Goal: Task Accomplishment & Management: Use online tool/utility

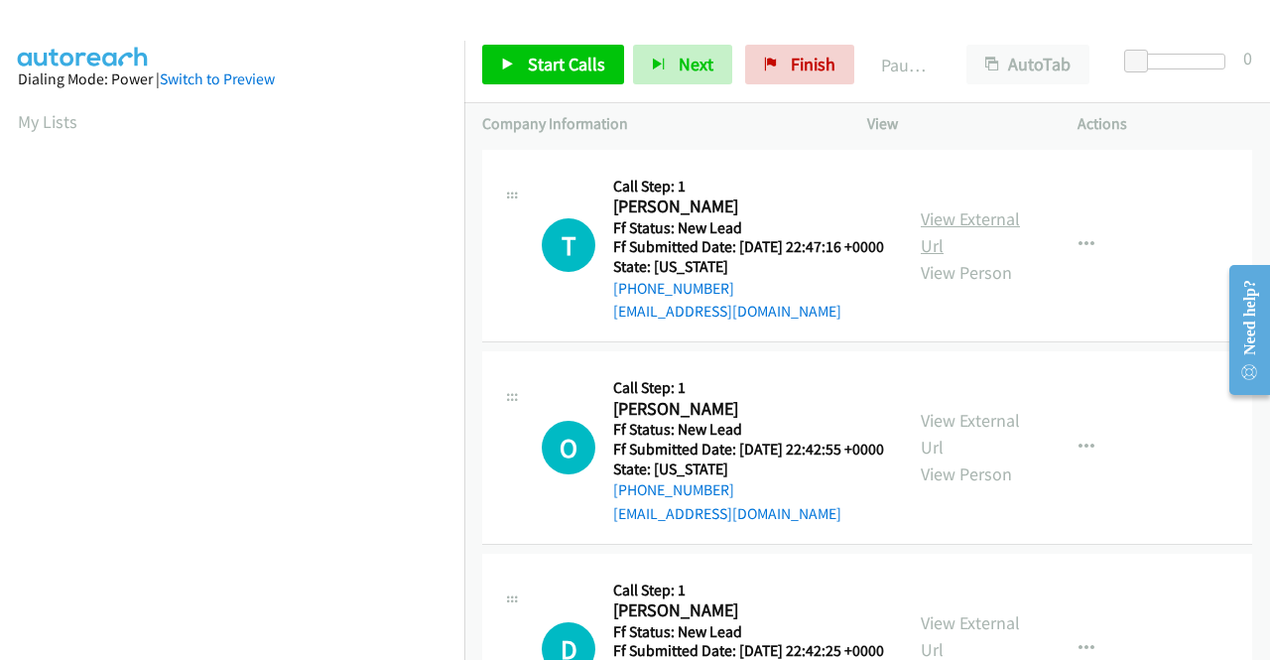
click at [958, 222] on link "View External Url" at bounding box center [970, 232] width 99 height 50
click at [955, 457] on link "View External Url" at bounding box center [970, 434] width 99 height 50
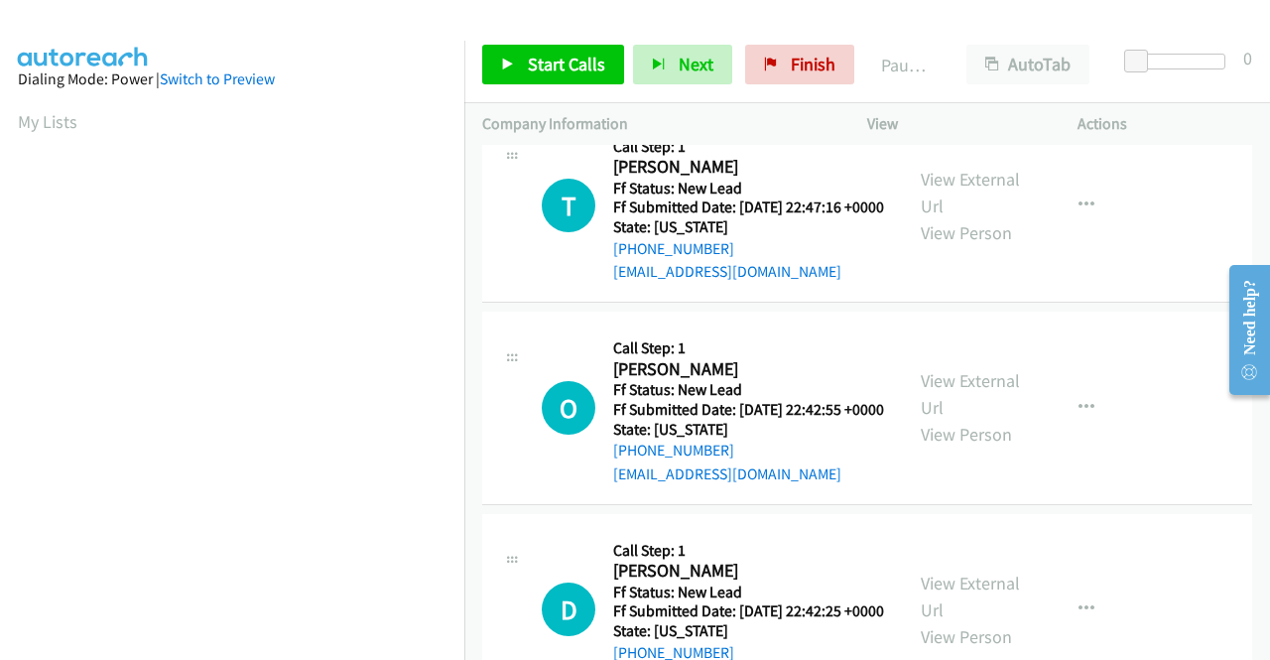
scroll to position [99, 0]
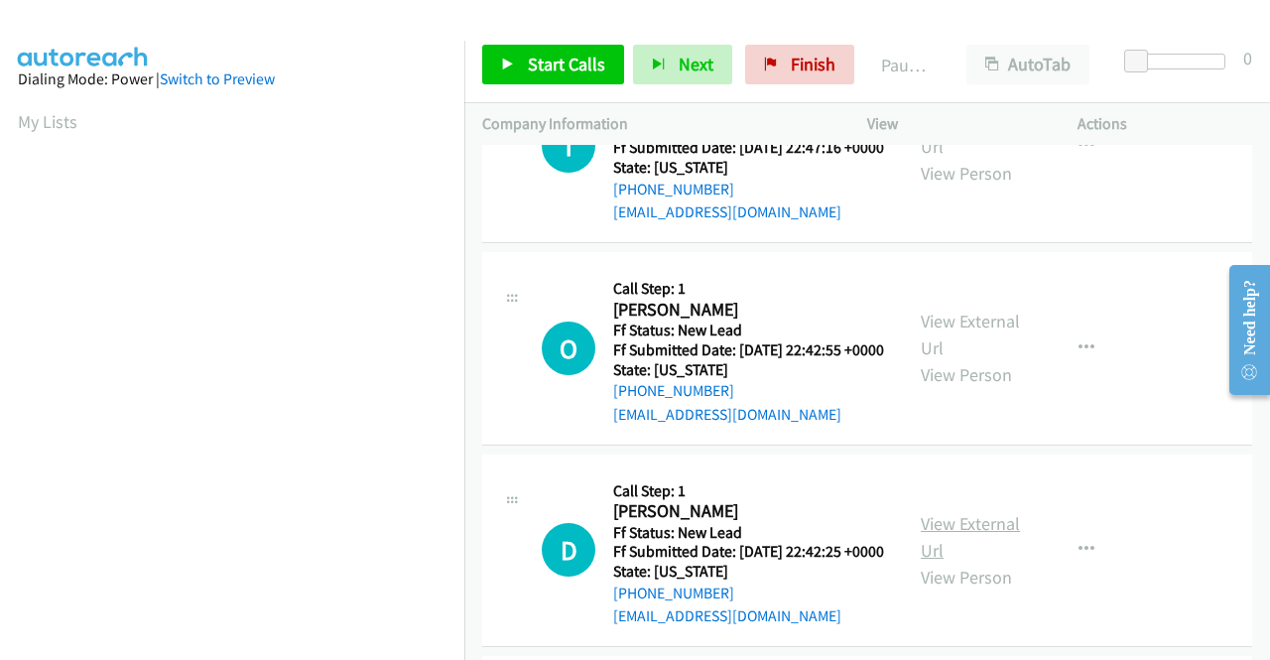
click at [959, 562] on link "View External Url" at bounding box center [970, 537] width 99 height 50
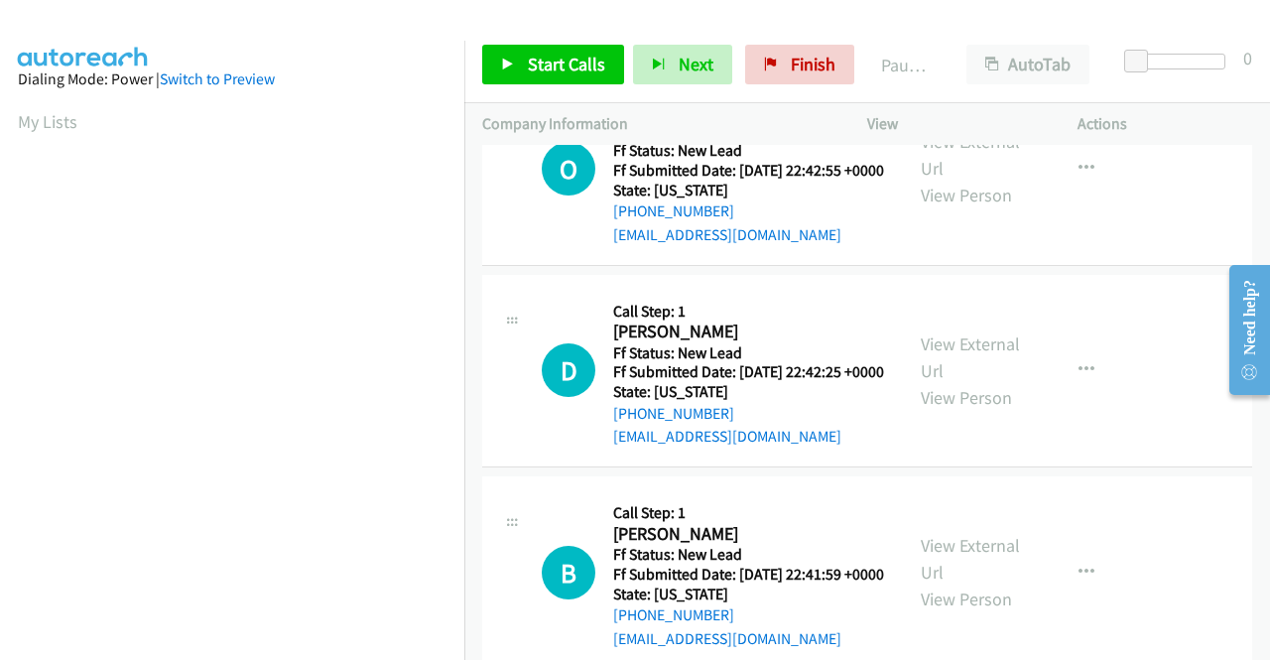
scroll to position [298, 0]
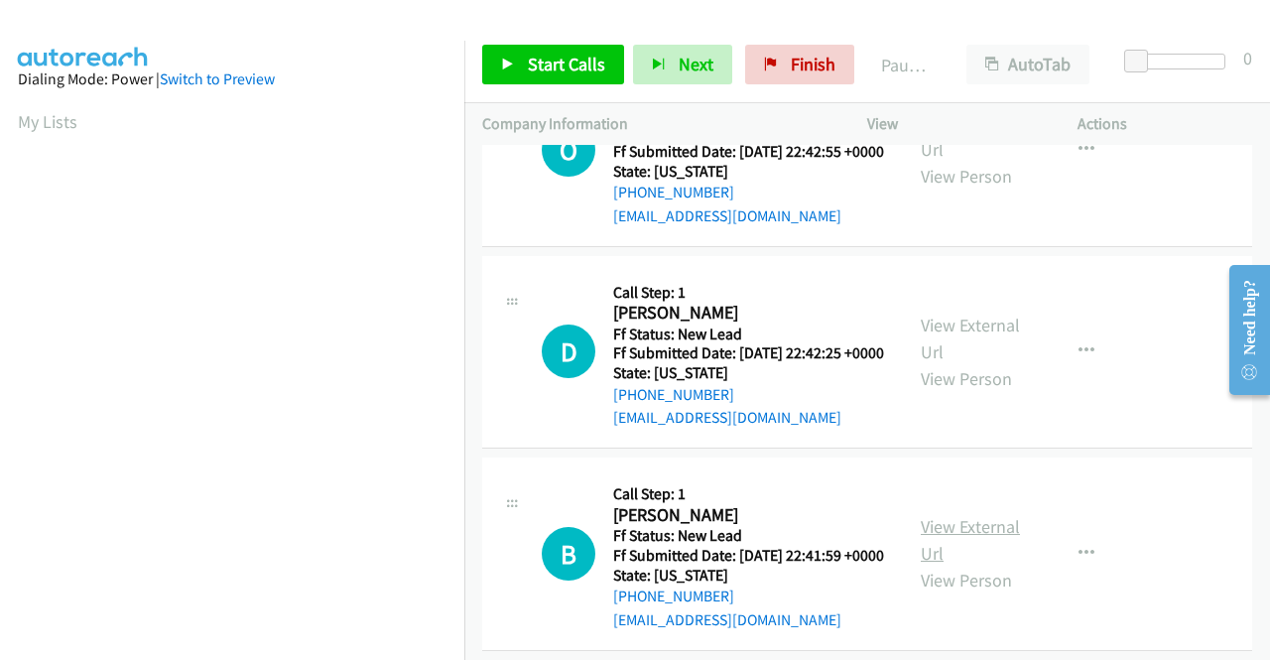
click at [980, 565] on link "View External Url" at bounding box center [970, 540] width 99 height 50
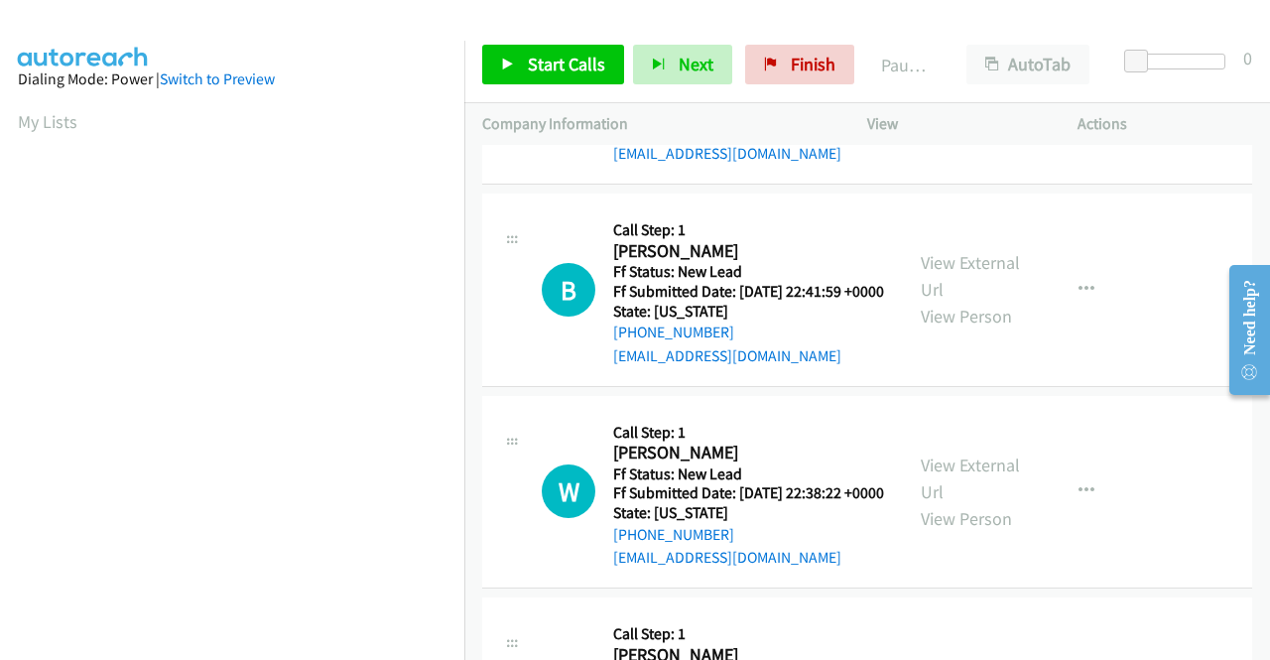
scroll to position [595, 0]
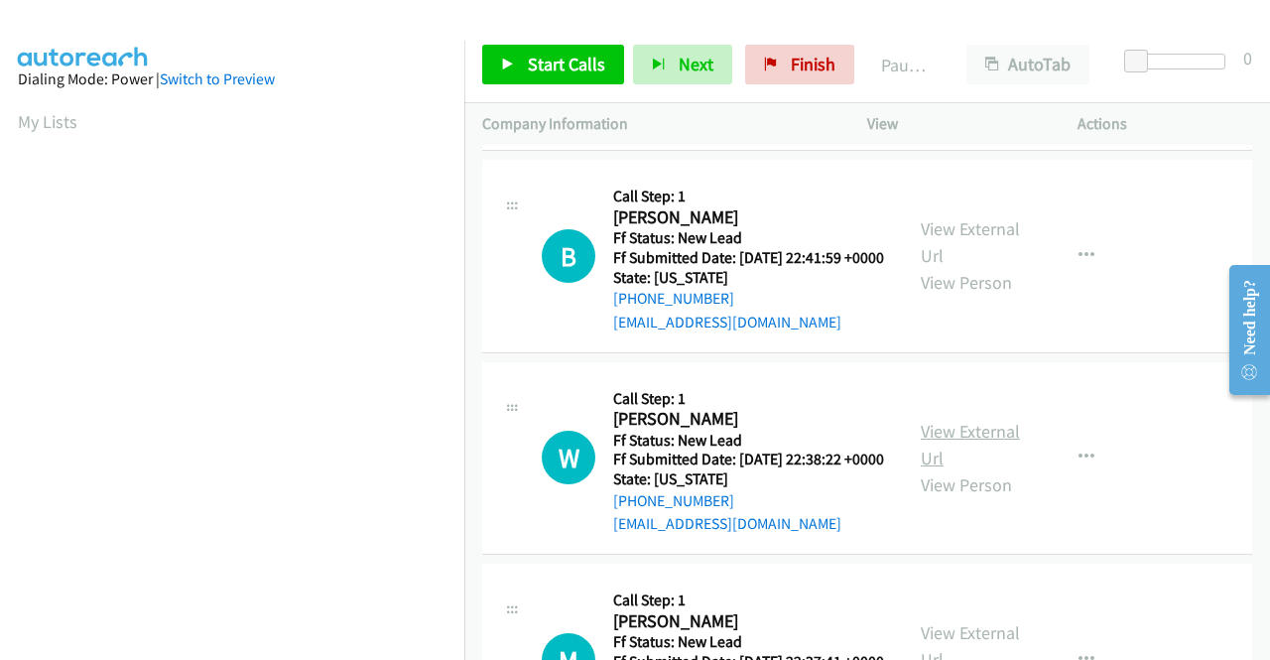
click at [976, 469] on link "View External Url" at bounding box center [970, 445] width 99 height 50
click at [564, 51] on link "Start Calls" at bounding box center [553, 65] width 142 height 40
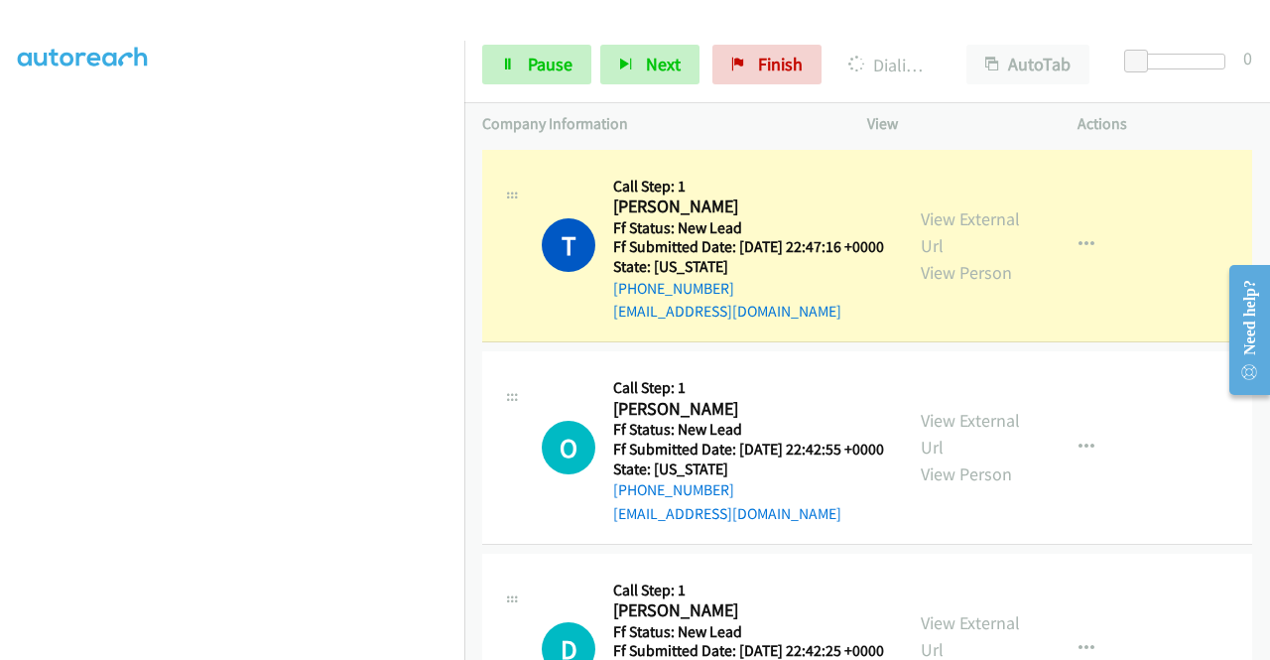
scroll to position [452, 0]
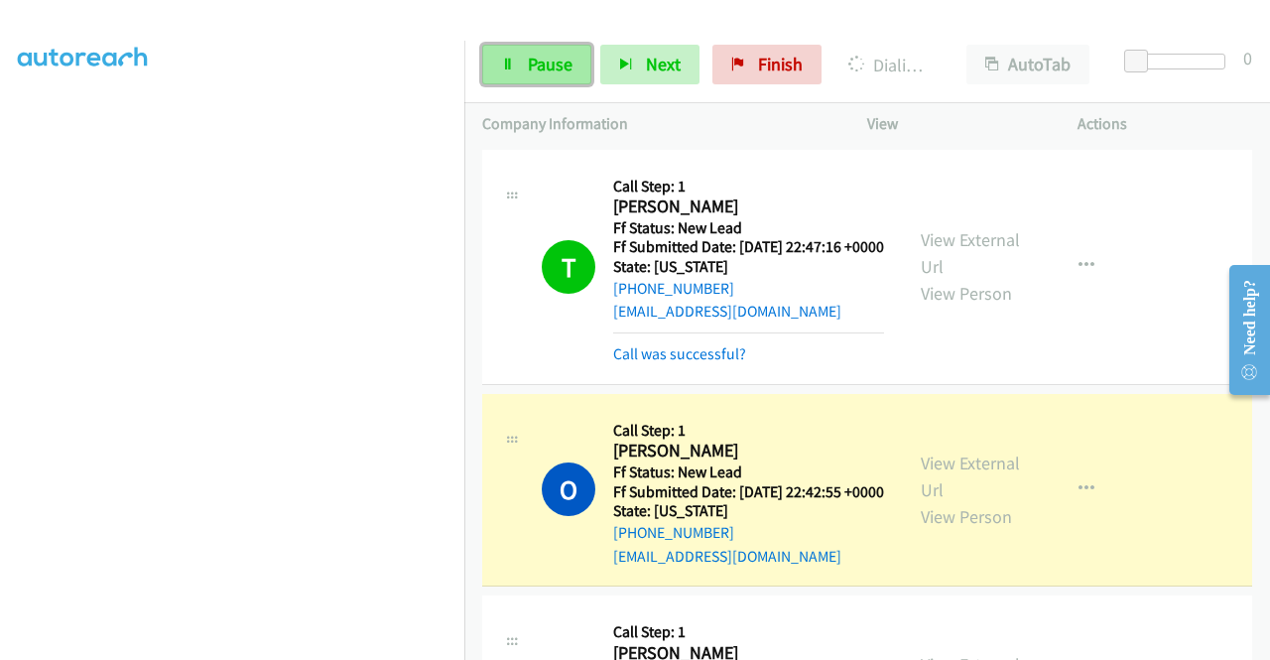
click at [533, 64] on span "Pause" at bounding box center [550, 64] width 45 height 23
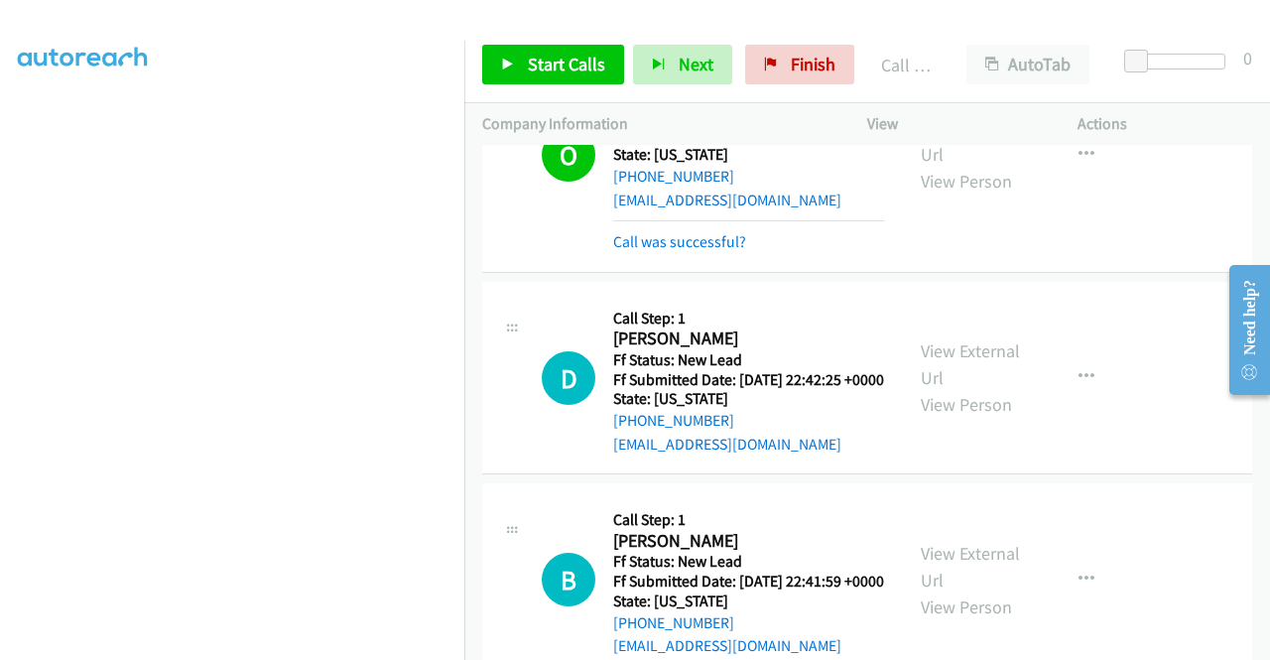
scroll to position [397, 0]
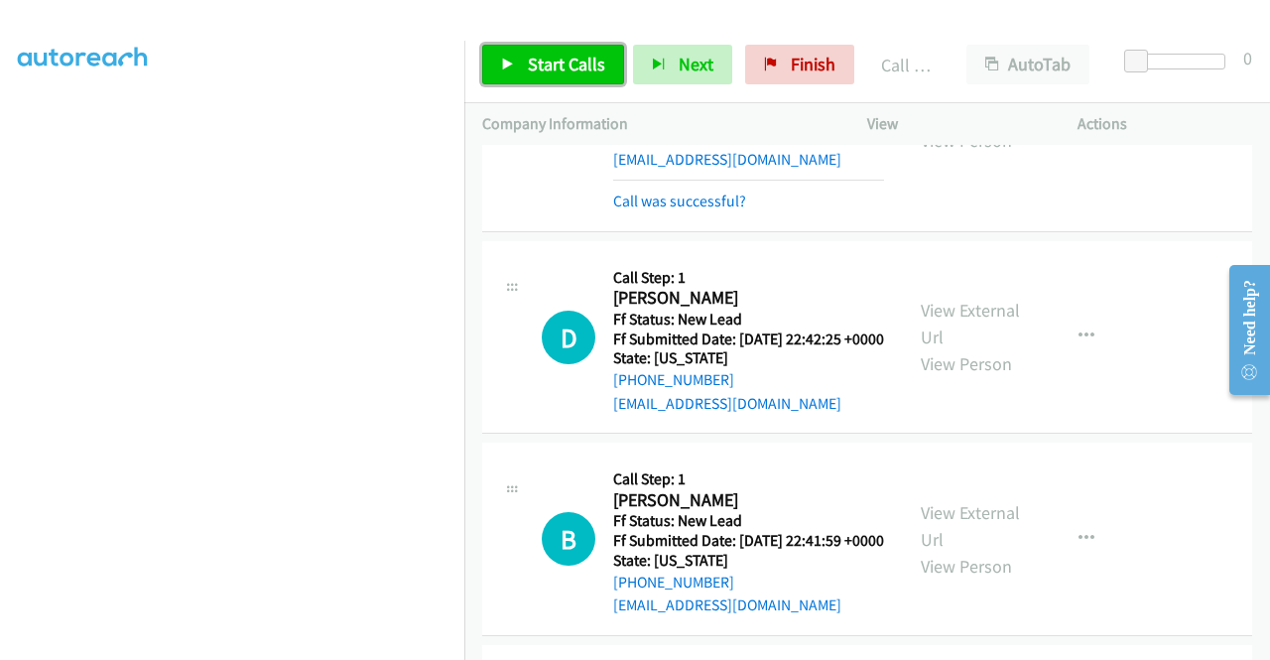
click at [519, 53] on link "Start Calls" at bounding box center [553, 65] width 142 height 40
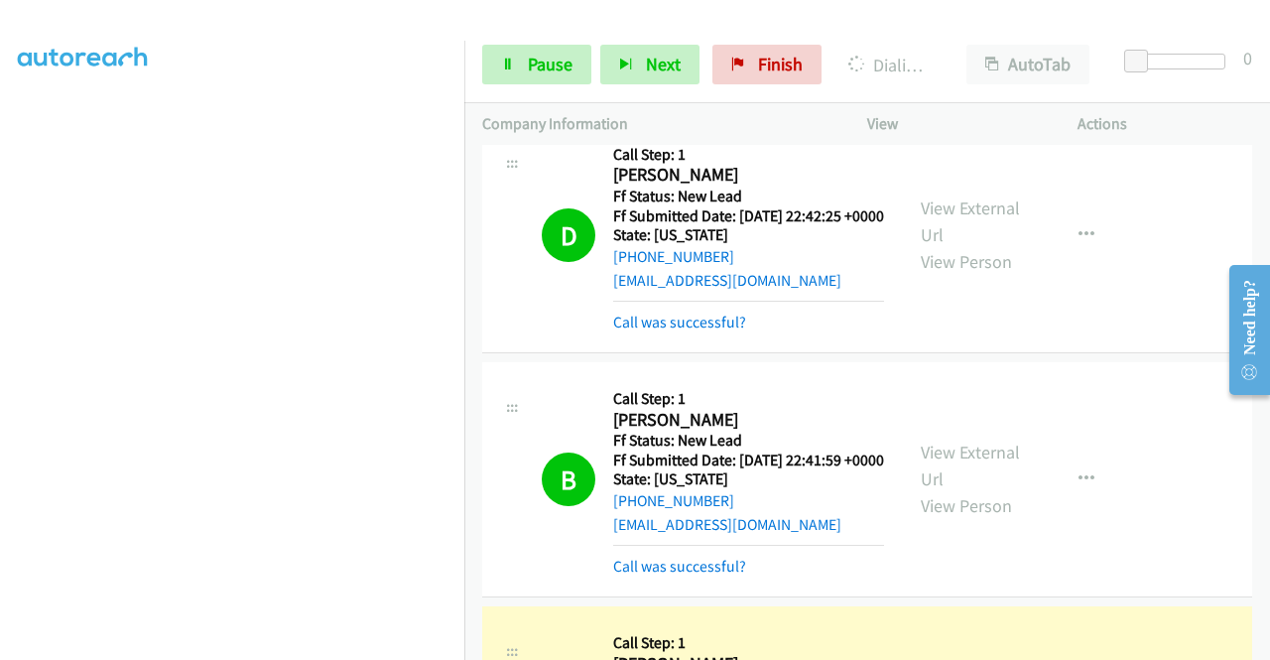
scroll to position [695, 0]
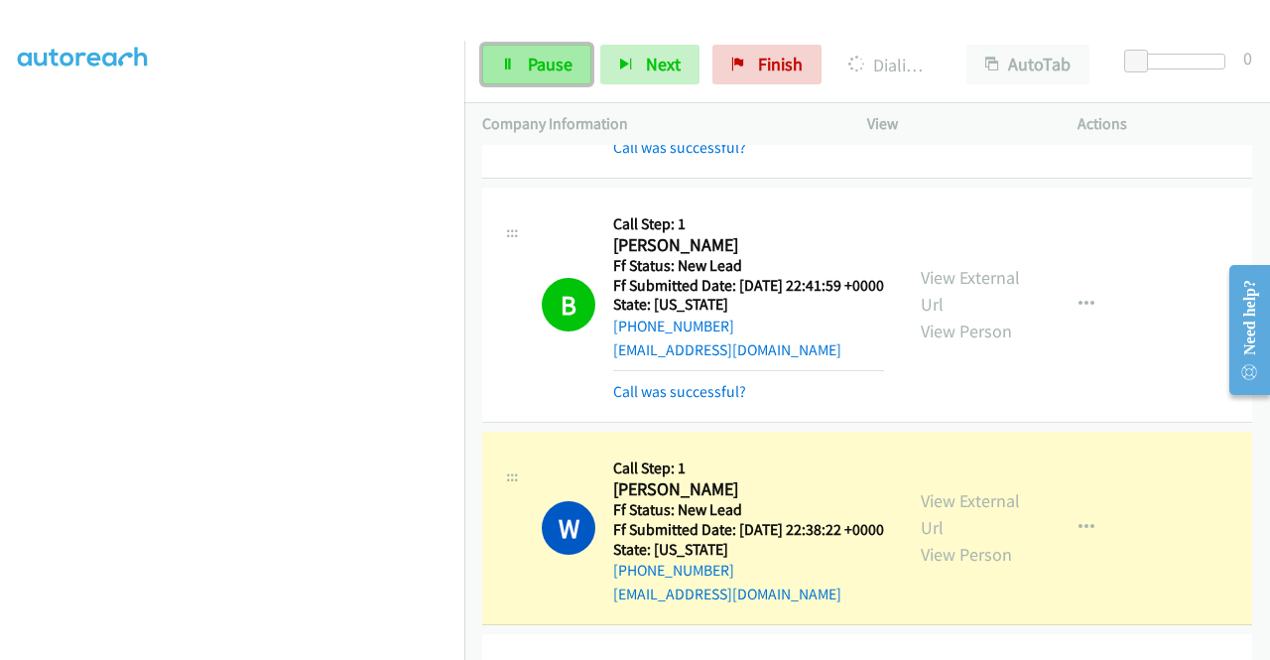
click at [551, 63] on span "Pause" at bounding box center [550, 64] width 45 height 23
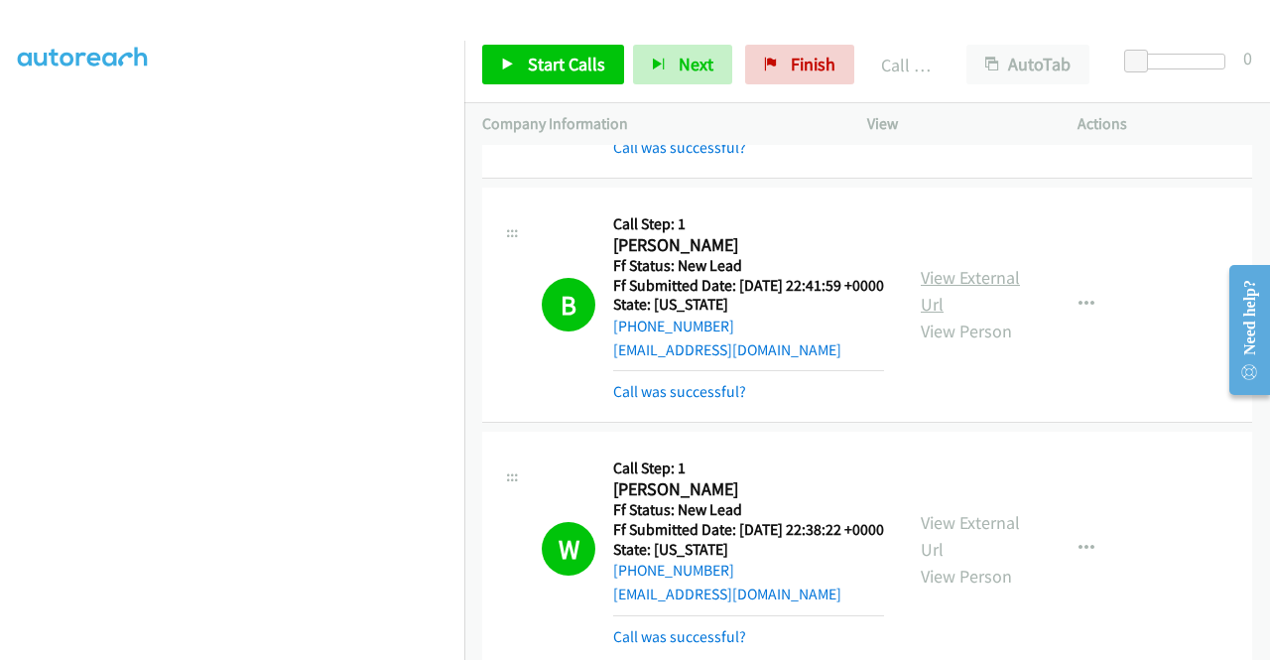
click at [993, 316] on link "View External Url" at bounding box center [970, 291] width 99 height 50
drag, startPoint x: 1094, startPoint y: 30, endPoint x: 1030, endPoint y: 78, distance: 80.0
click at [1094, 30] on div "Start Calls Pause Next Finish Call Completed AutoTab AutoTab 0" at bounding box center [867, 65] width 806 height 76
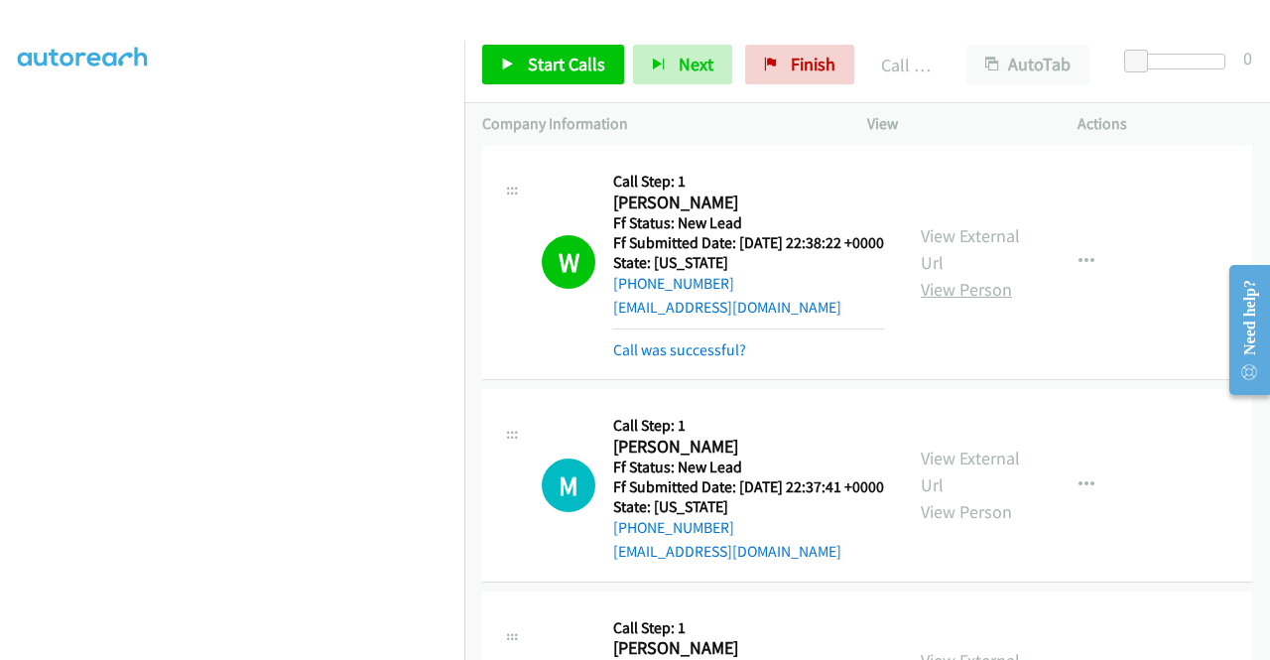
scroll to position [1092, 0]
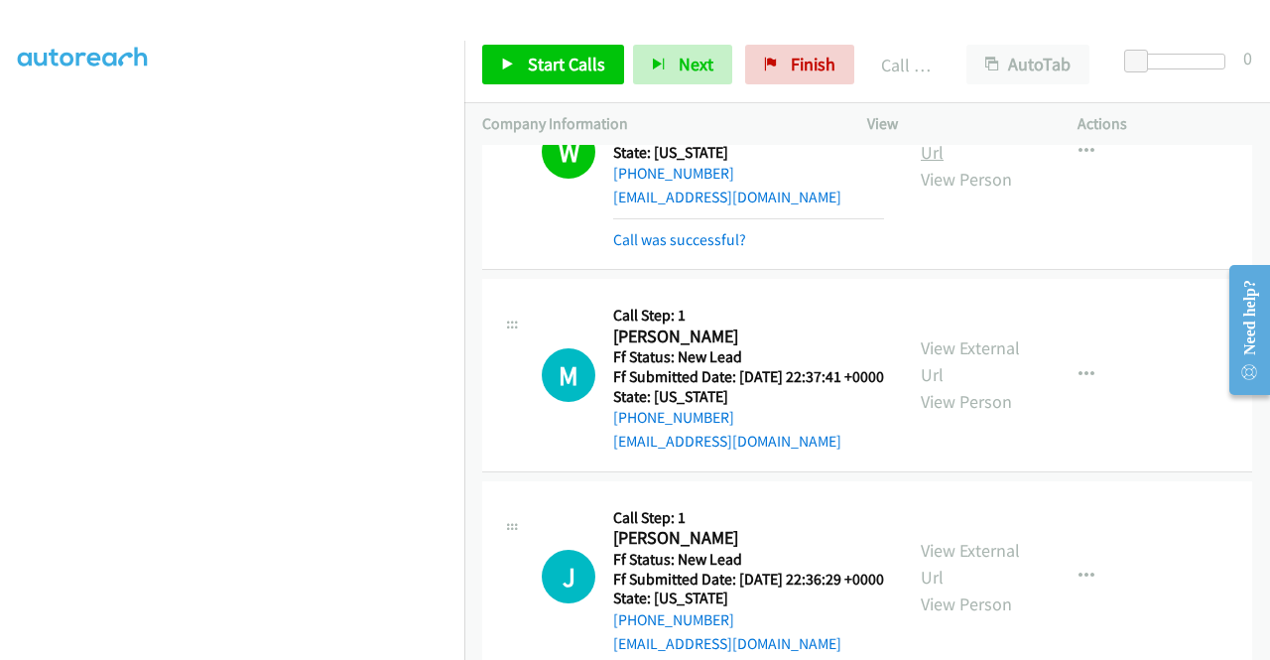
click at [988, 164] on link "View External Url" at bounding box center [970, 139] width 99 height 50
click at [1139, 275] on td "W Callback Scheduled Call Step: 1 William Arluck America/New_York Ff Status: Ne…" at bounding box center [867, 153] width 806 height 244
click at [956, 164] on link "View External Url" at bounding box center [970, 139] width 99 height 50
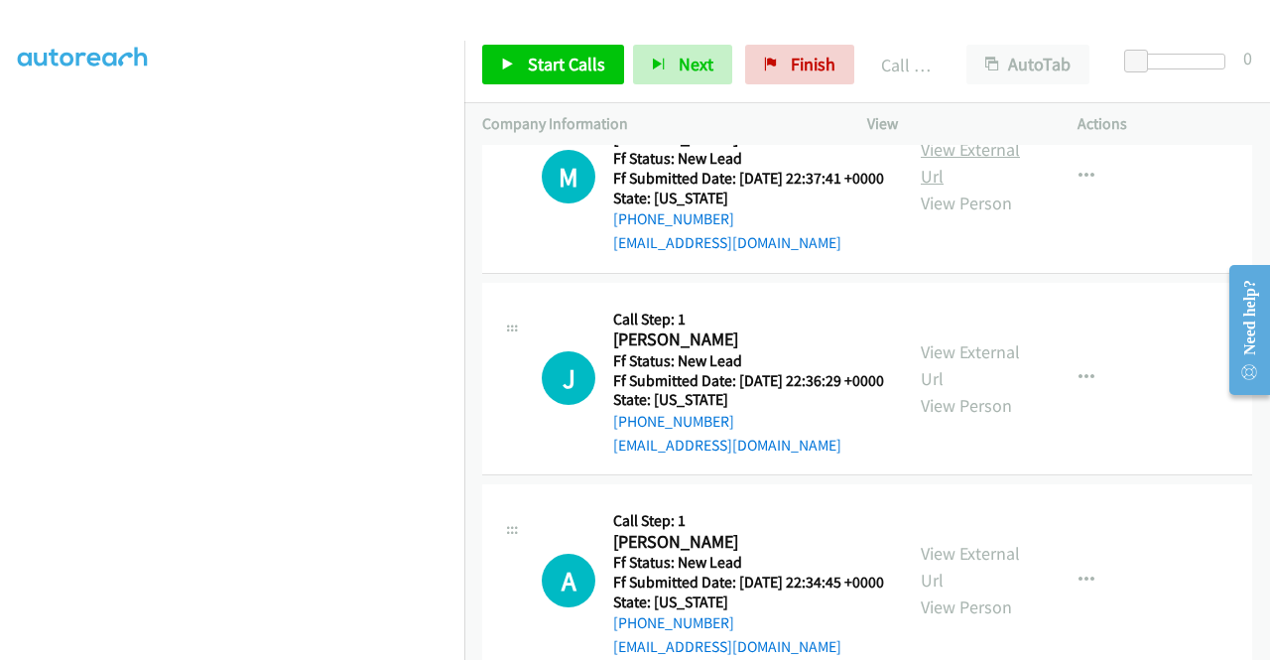
click at [946, 188] on link "View External Url" at bounding box center [970, 163] width 99 height 50
click at [970, 390] on link "View External Url" at bounding box center [970, 365] width 99 height 50
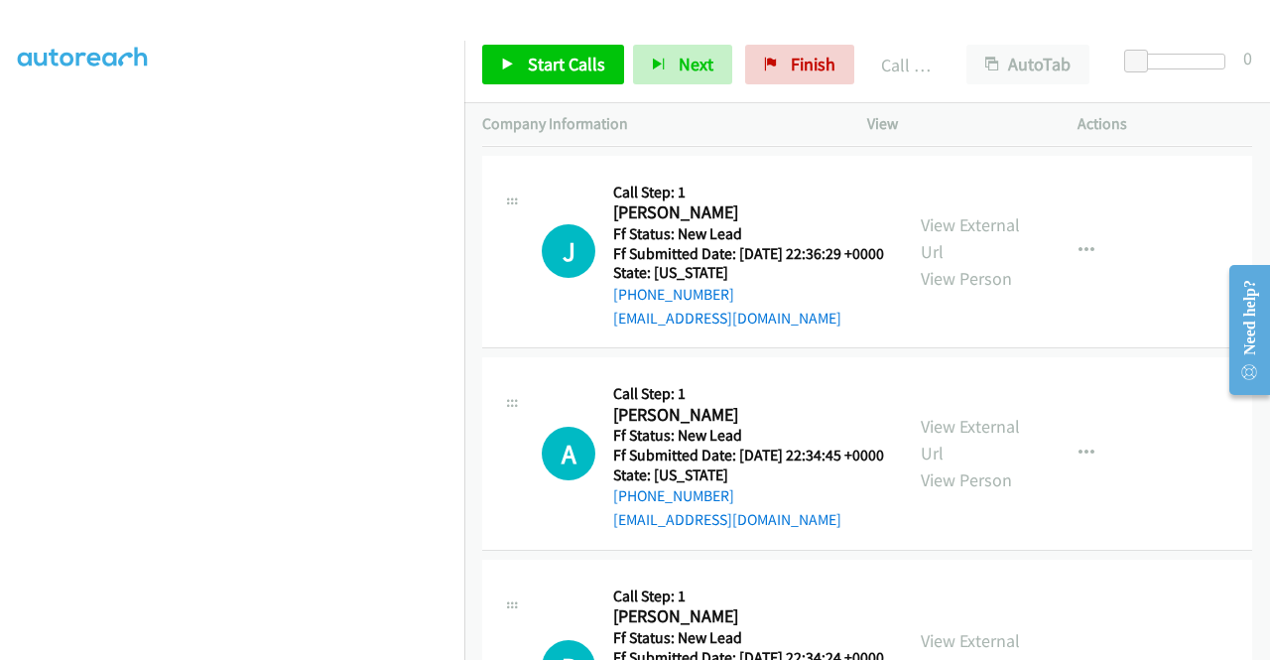
scroll to position [1488, 0]
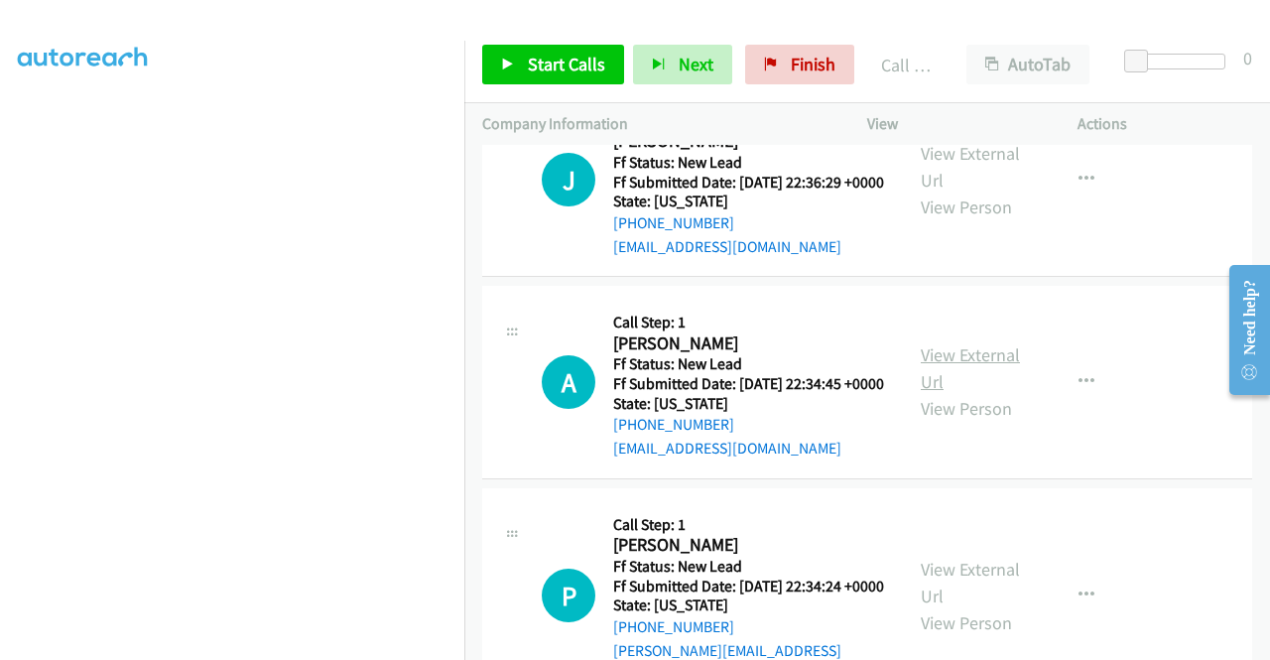
click at [976, 393] on link "View External Url" at bounding box center [970, 368] width 99 height 50
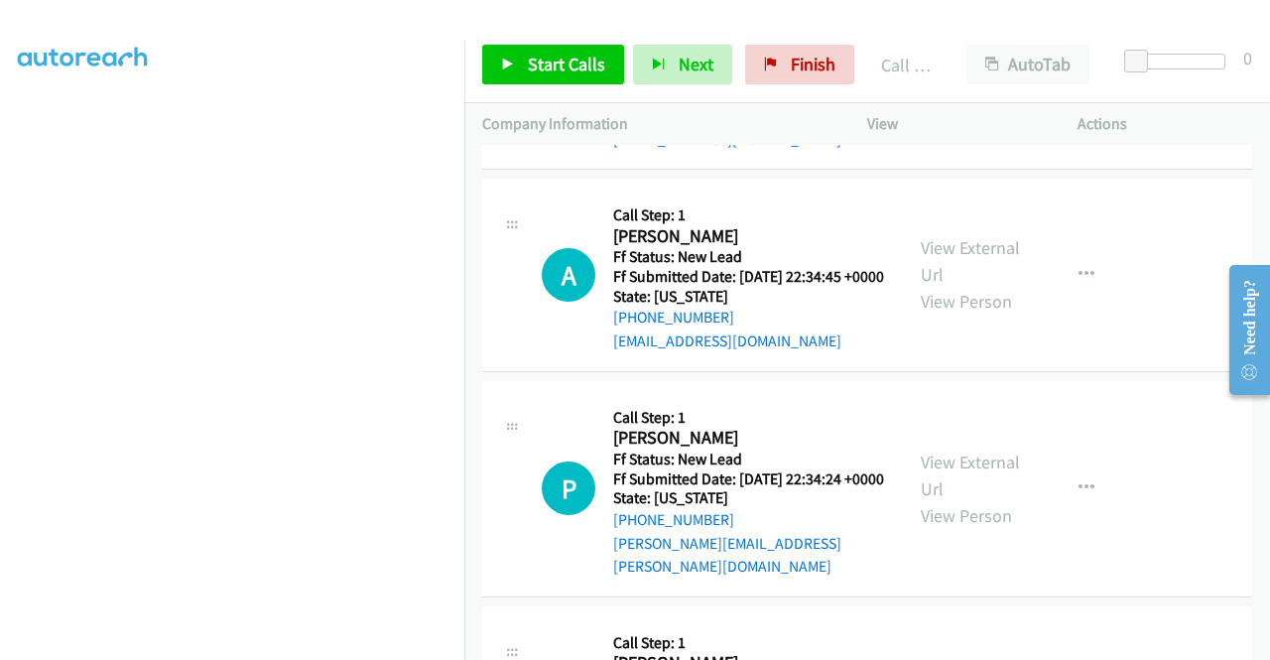
scroll to position [1687, 0]
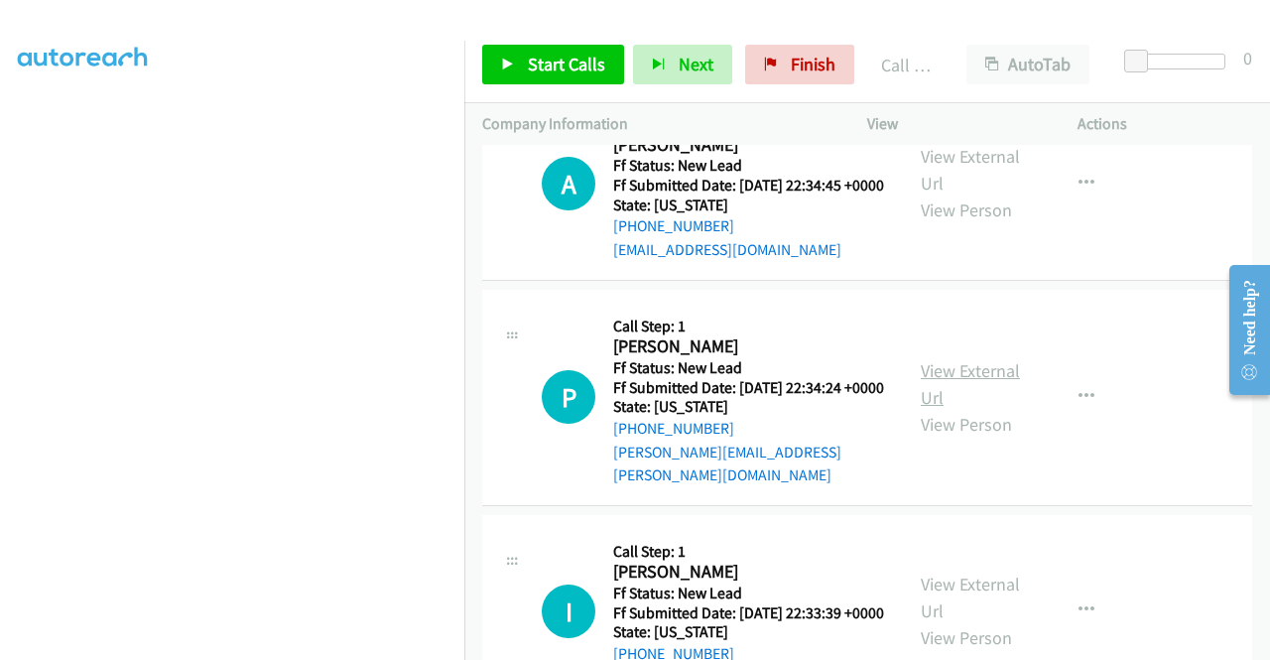
click at [977, 409] on link "View External Url" at bounding box center [970, 384] width 99 height 50
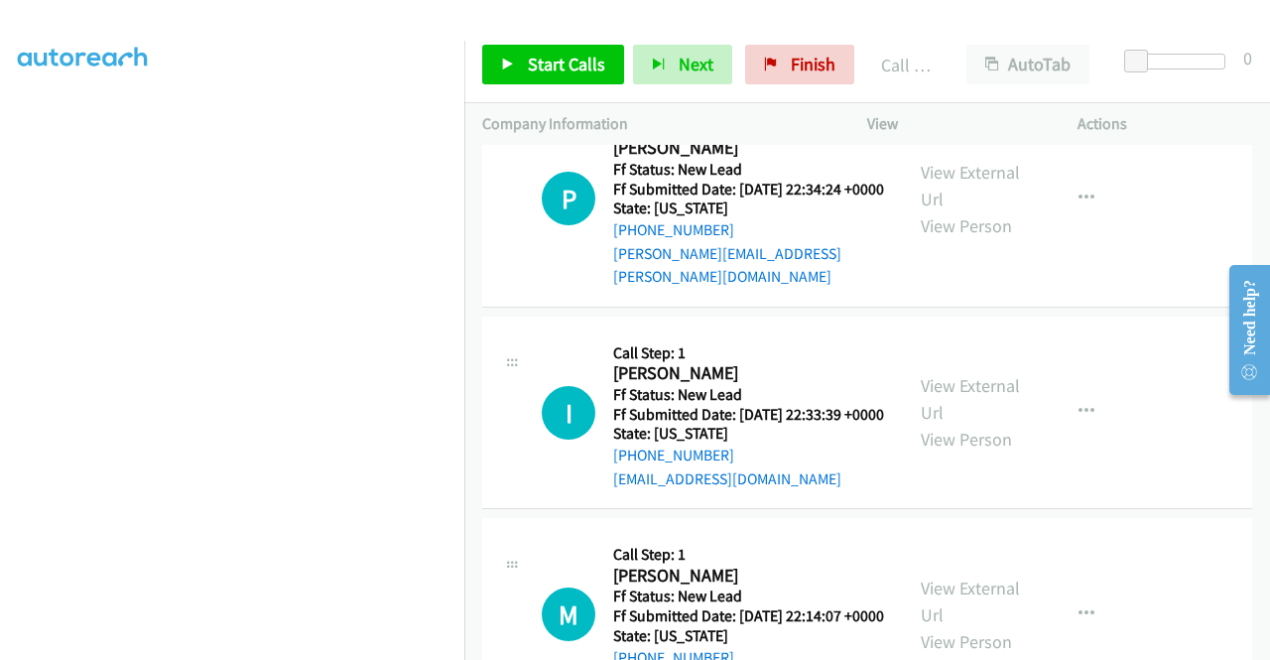
scroll to position [2084, 0]
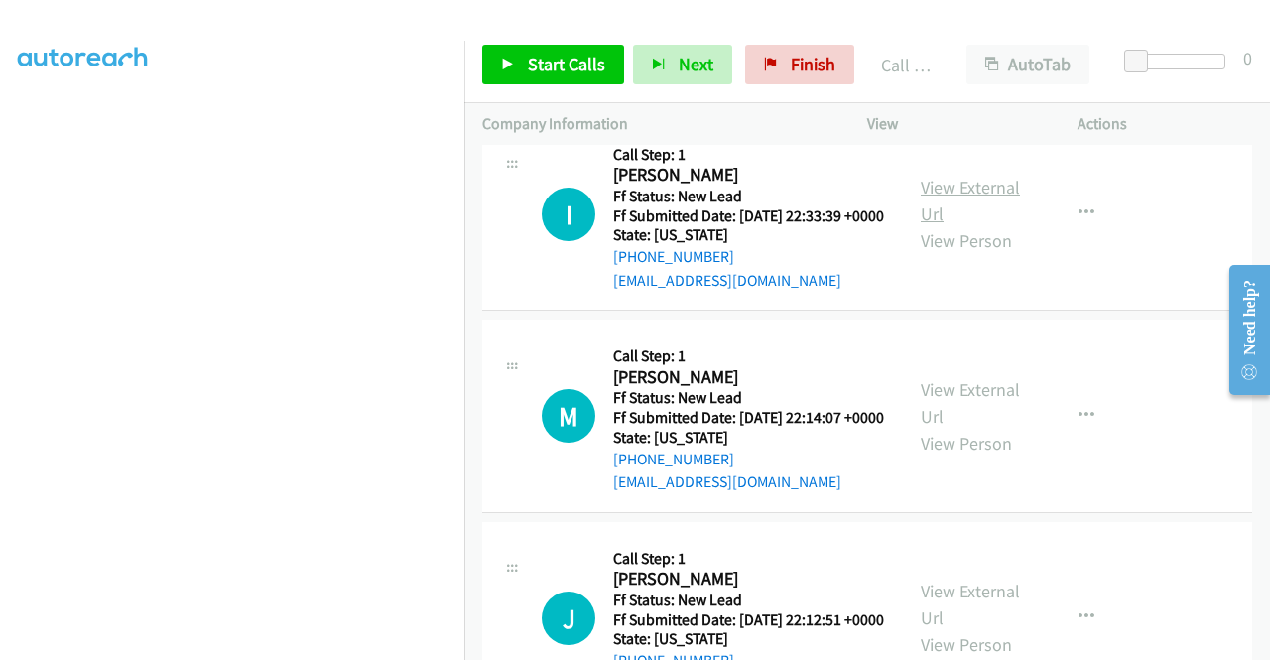
click at [947, 225] on link "View External Url" at bounding box center [970, 201] width 99 height 50
click at [577, 80] on link "Start Calls" at bounding box center [553, 65] width 142 height 40
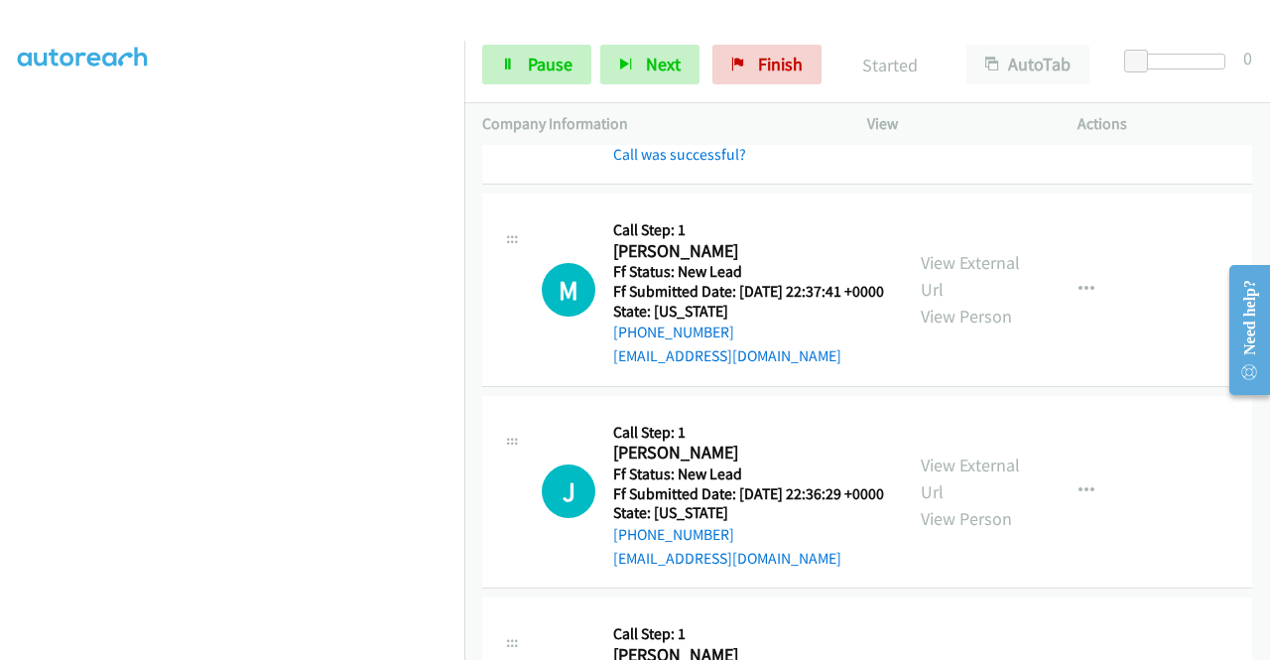
scroll to position [1191, 0]
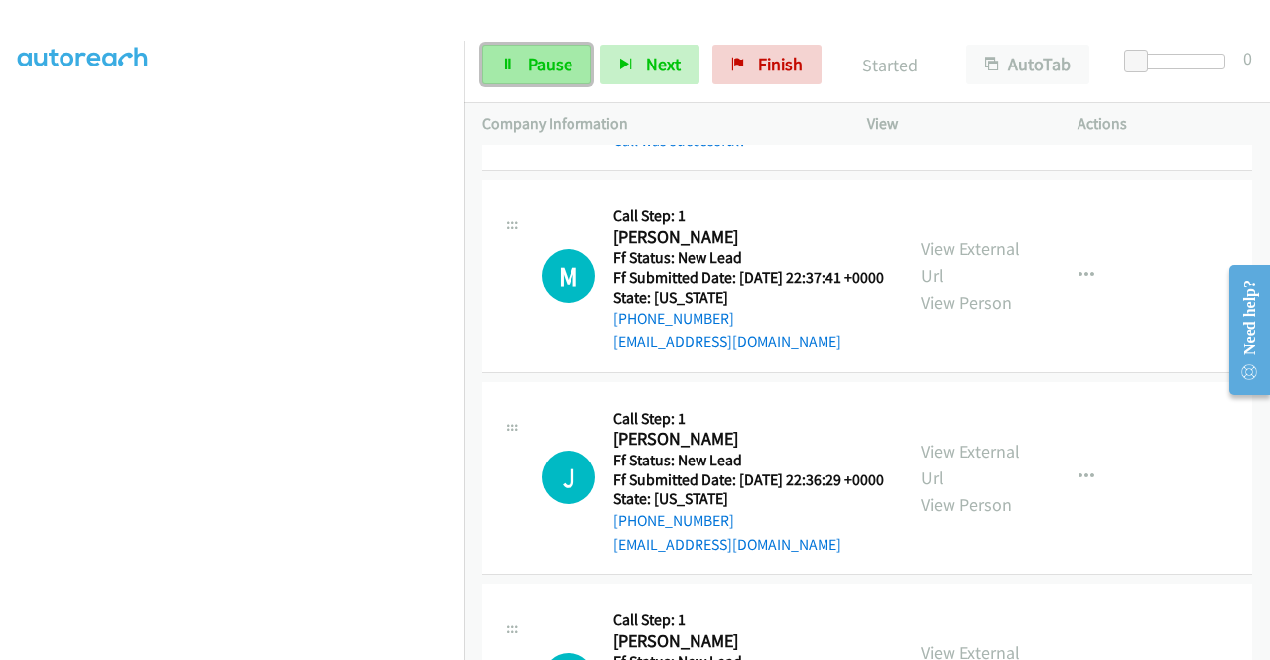
click at [541, 70] on span "Pause" at bounding box center [550, 64] width 45 height 23
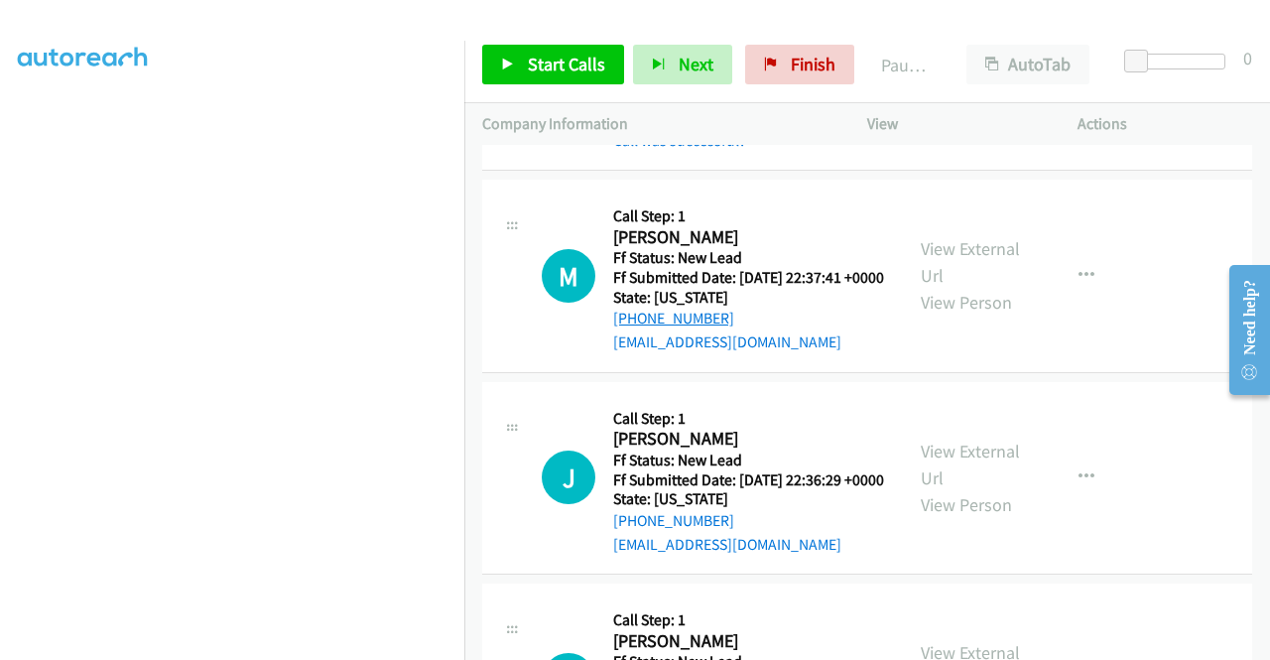
drag, startPoint x: 739, startPoint y: 432, endPoint x: 635, endPoint y: 436, distance: 104.3
click at [635, 330] on div "+1 719-510-5663" at bounding box center [748, 319] width 271 height 24
click at [754, 330] on div "+1 719-510-5663" at bounding box center [748, 319] width 271 height 24
drag, startPoint x: 739, startPoint y: 438, endPoint x: 632, endPoint y: 436, distance: 107.2
click at [632, 330] on div "+1 719-510-5663" at bounding box center [748, 319] width 271 height 24
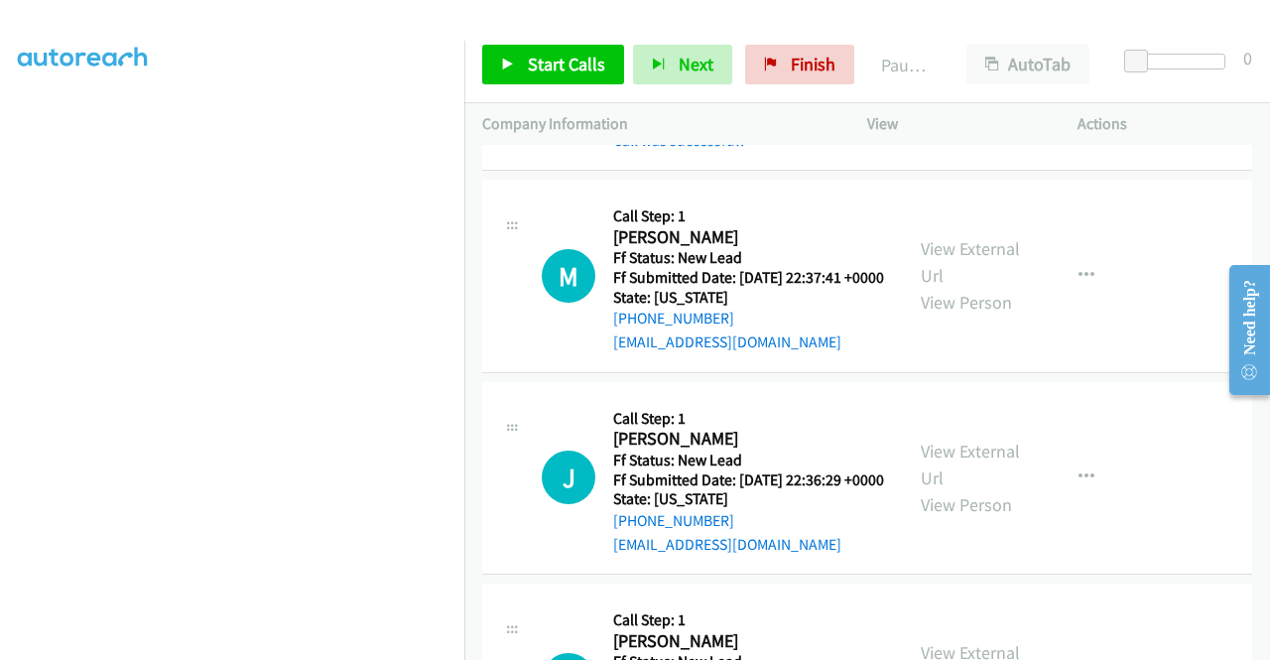
copy link "719-510-5663"
click at [1194, 269] on td "M Callback Scheduled Call Step: 1 Mason Rademacher America/New_York Ff Status: …" at bounding box center [867, 277] width 806 height 202
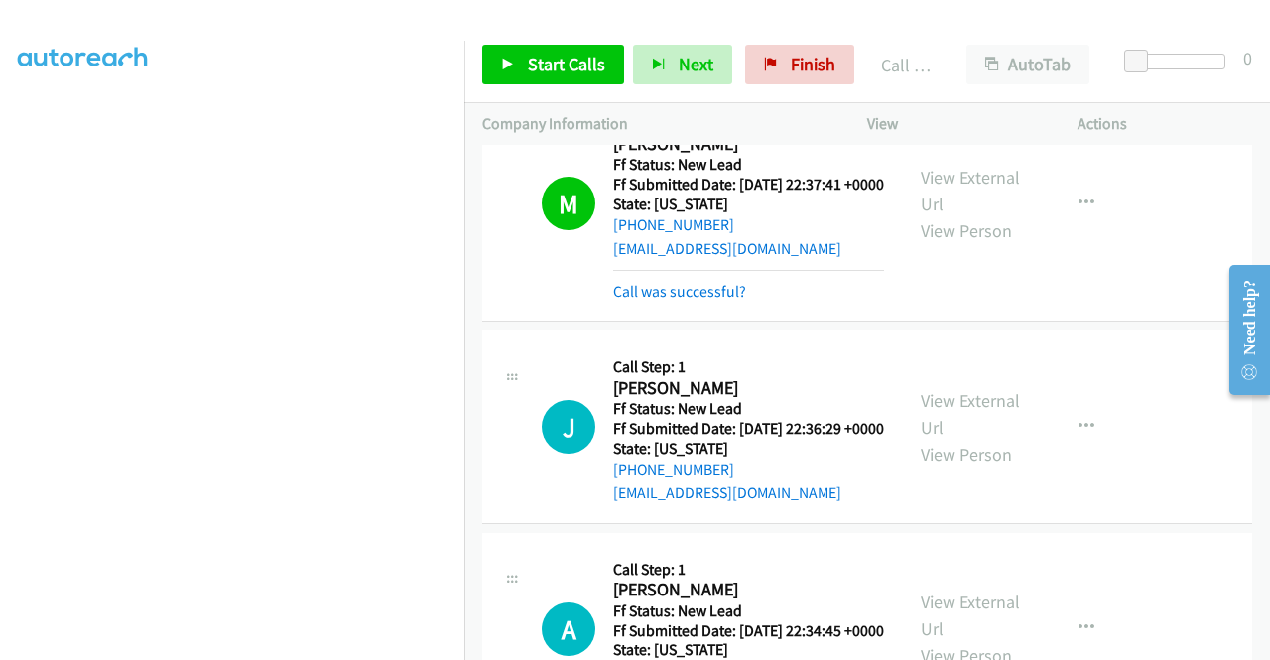
scroll to position [1488, 0]
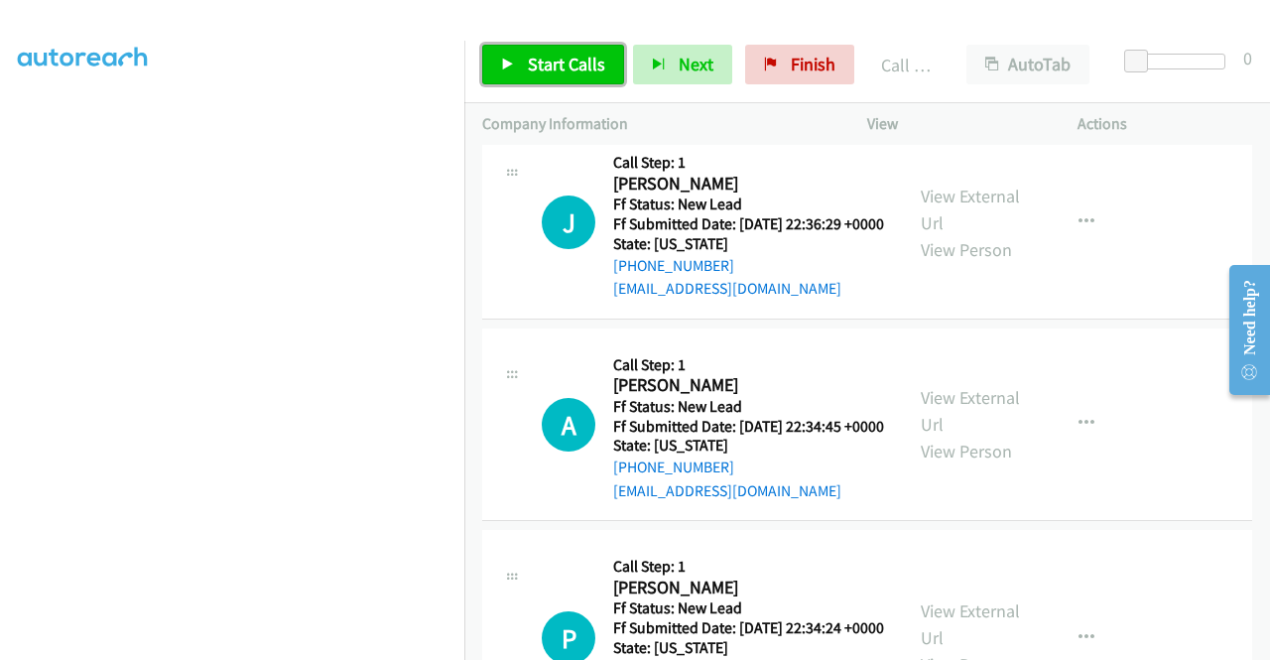
click at [528, 68] on span "Start Calls" at bounding box center [566, 64] width 77 height 23
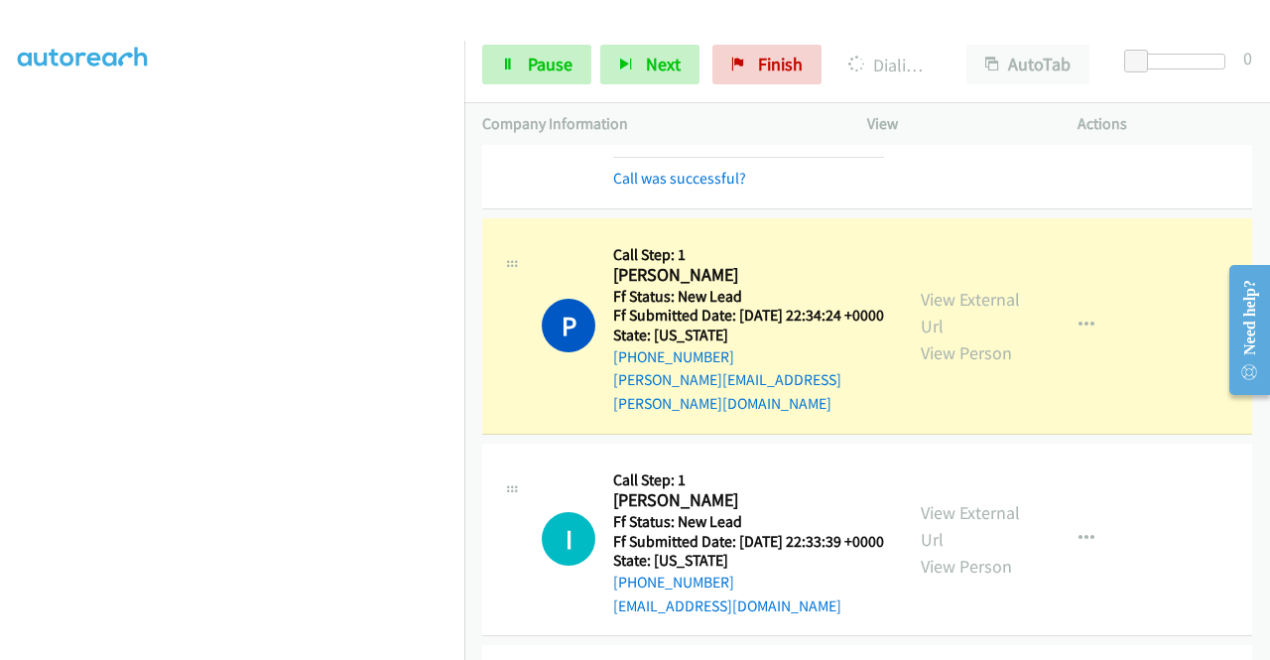
scroll to position [2084, 0]
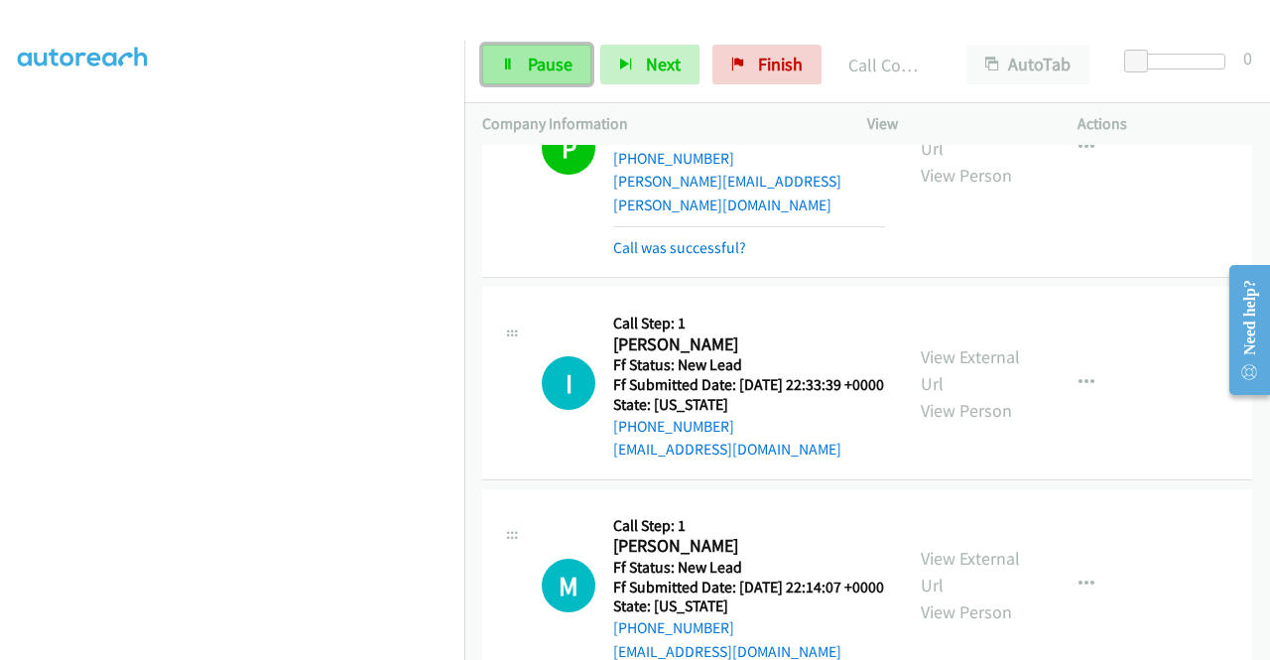
click at [524, 71] on link "Pause" at bounding box center [536, 65] width 109 height 40
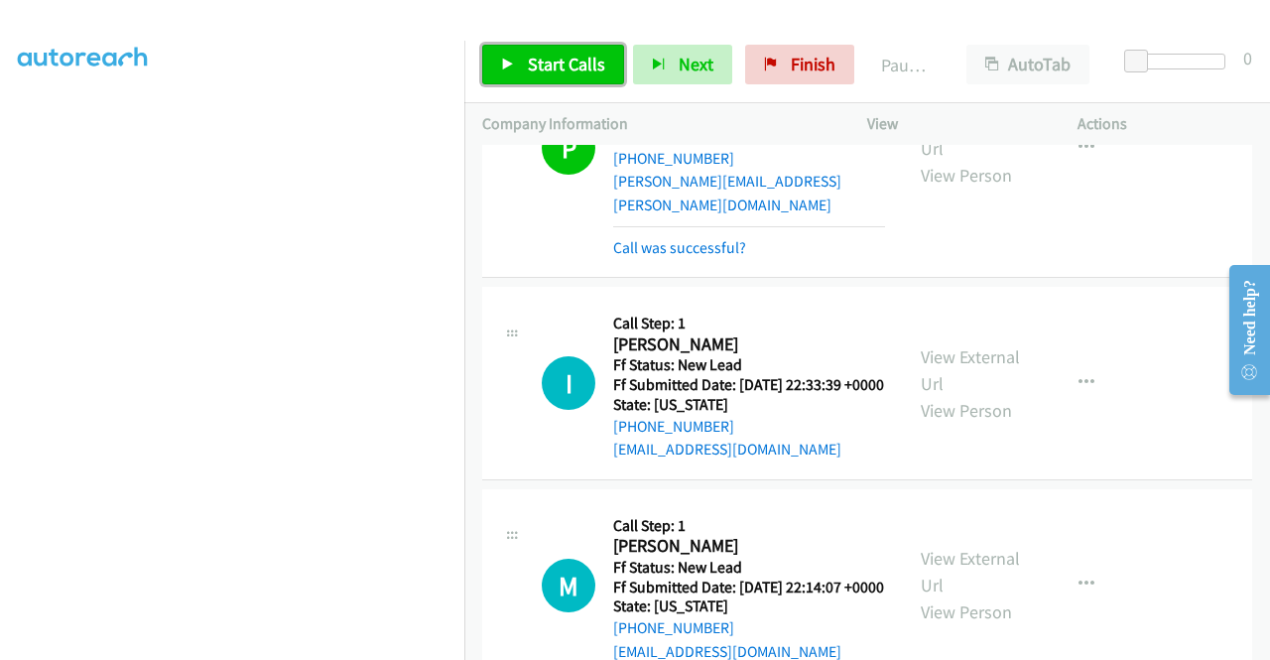
click at [529, 64] on span "Start Calls" at bounding box center [566, 64] width 77 height 23
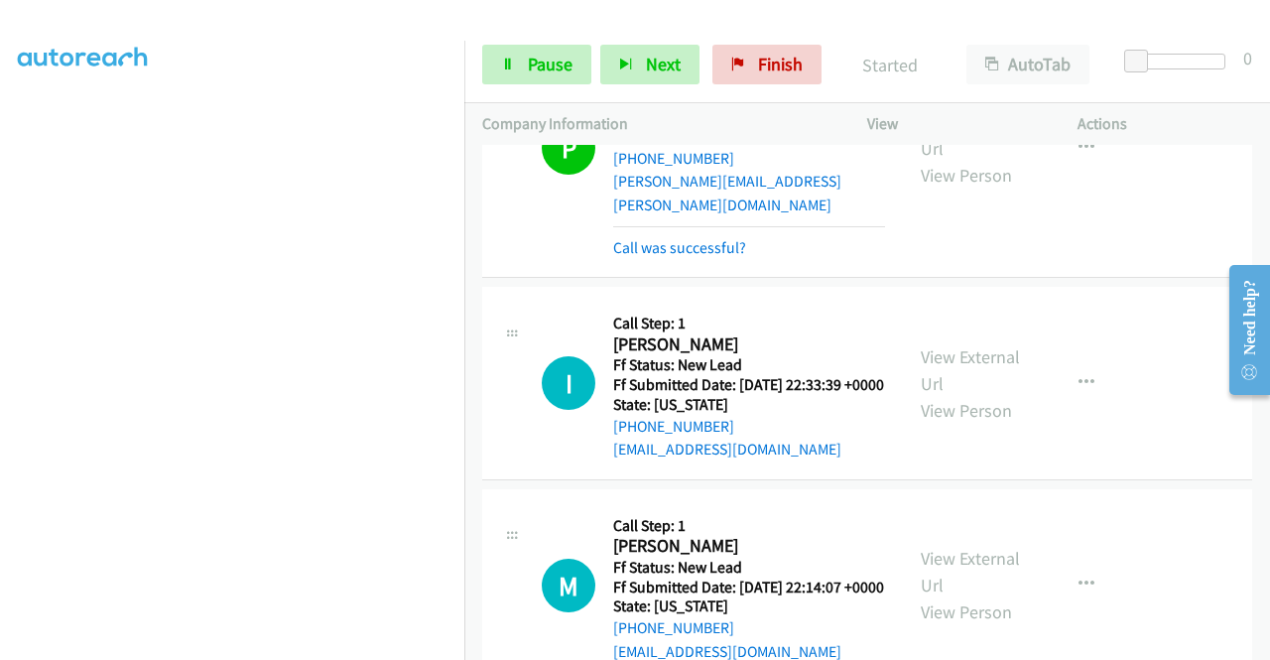
scroll to position [353, 0]
click at [523, 72] on link "Pause" at bounding box center [536, 65] width 109 height 40
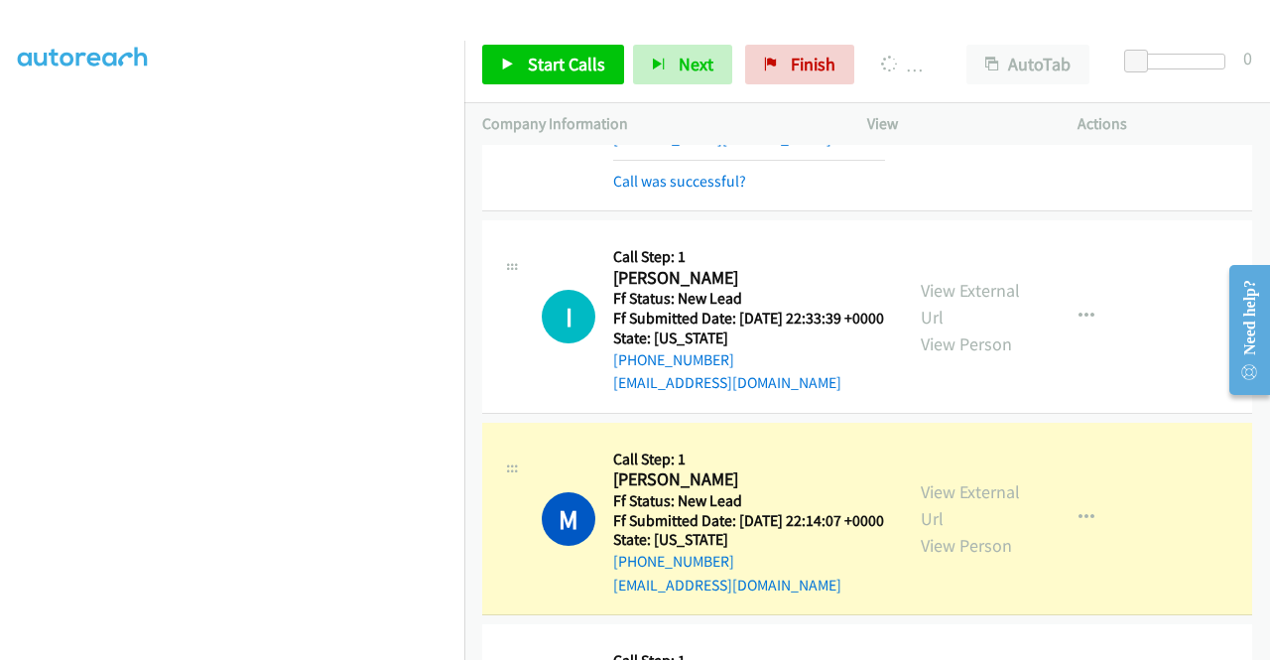
scroll to position [2381, 0]
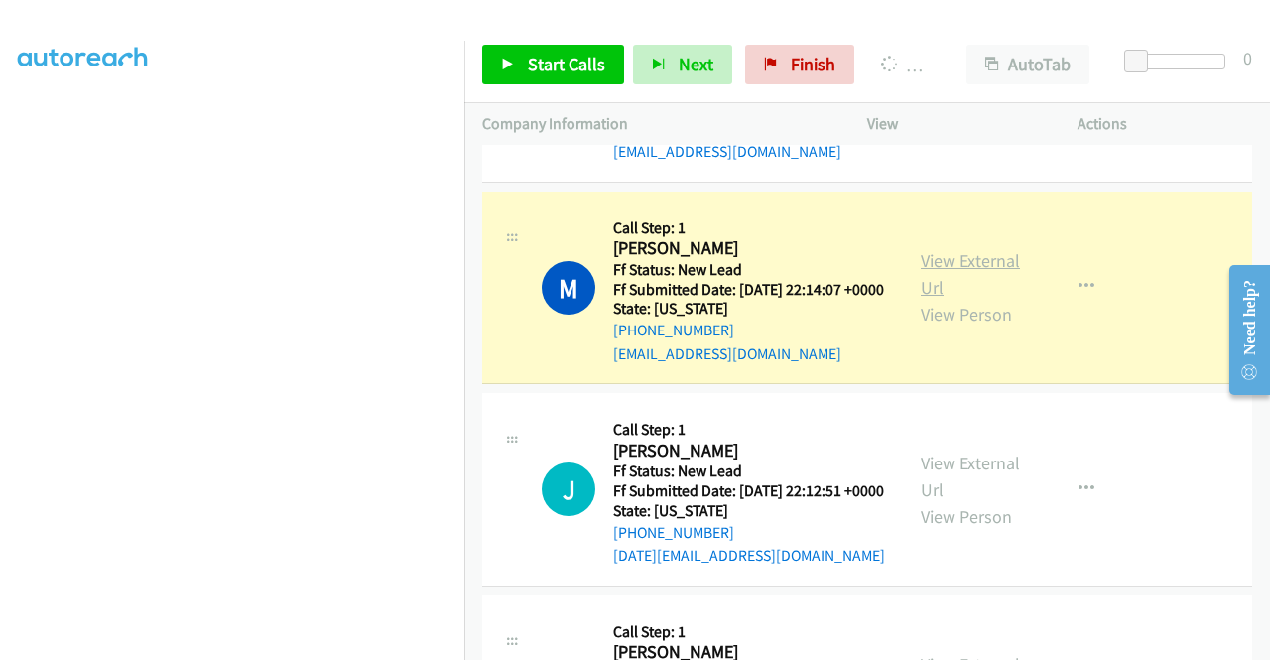
click at [964, 299] on link "View External Url" at bounding box center [970, 274] width 99 height 50
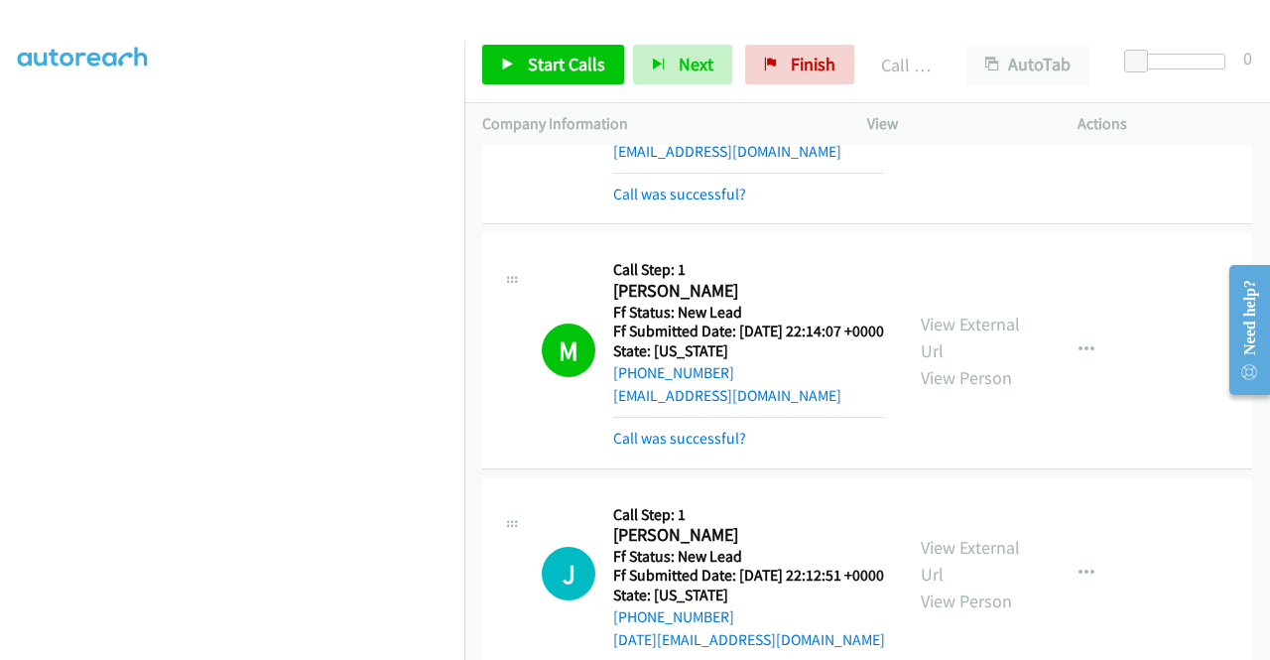
scroll to position [452, 0]
click at [806, 64] on span "Finish" at bounding box center [813, 64] width 45 height 23
